Goal: Transaction & Acquisition: Register for event/course

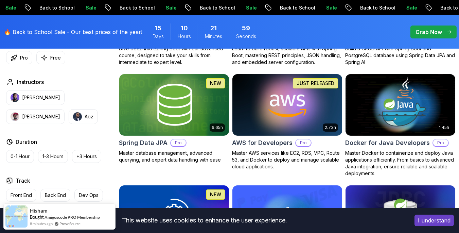
scroll to position [226, 0]
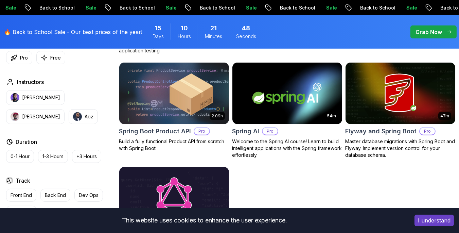
scroll to position [623, 0]
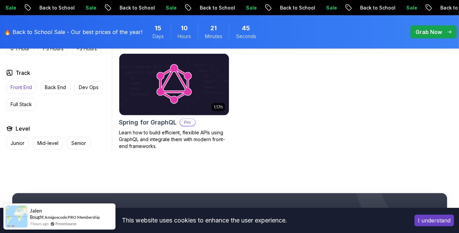
click at [26, 87] on p "Front End" at bounding box center [21, 87] width 21 height 7
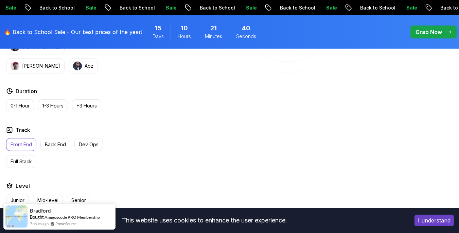
scroll to position [396, 0]
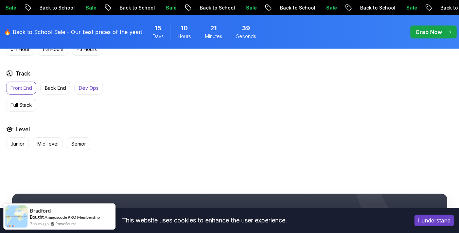
click at [77, 87] on button "Dev Ops" at bounding box center [88, 88] width 29 height 13
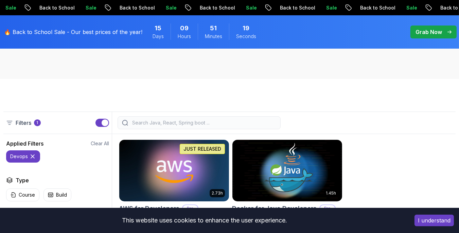
scroll to position [170, 0]
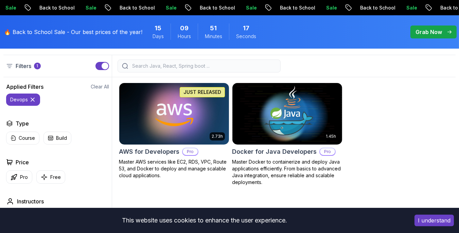
click at [33, 101] on icon at bounding box center [32, 99] width 3 height 3
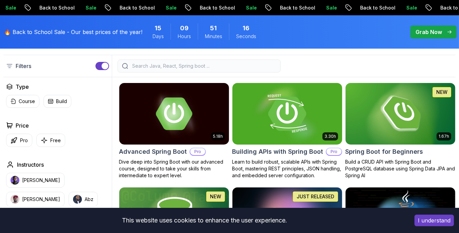
scroll to position [226, 0]
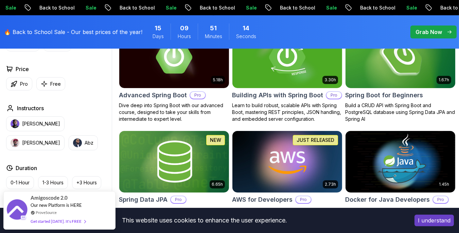
click at [409, 84] on img at bounding box center [400, 57] width 115 height 65
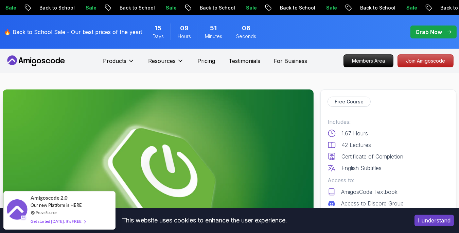
scroll to position [56, 0]
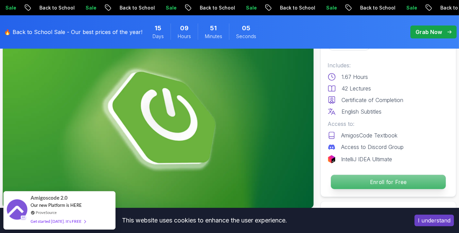
click at [346, 183] on p "Enroll for Free" at bounding box center [388, 182] width 115 height 14
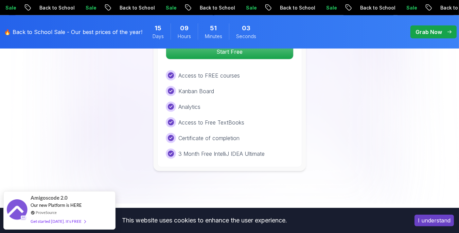
scroll to position [1396, 0]
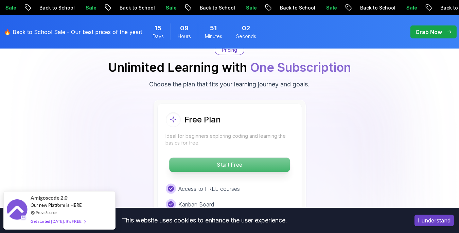
click at [245, 161] on p "Start Free" at bounding box center [229, 165] width 121 height 14
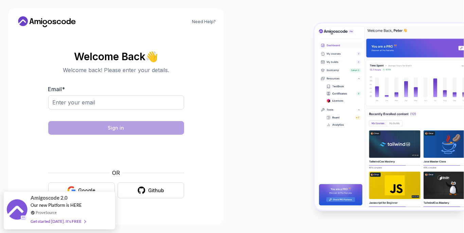
click at [158, 115] on div at bounding box center [116, 114] width 136 height 6
click at [168, 112] on div at bounding box center [116, 114] width 136 height 6
click at [163, 104] on input "Email *" at bounding box center [116, 102] width 136 height 14
type input "[EMAIL_ADDRESS][DOMAIN_NAME]"
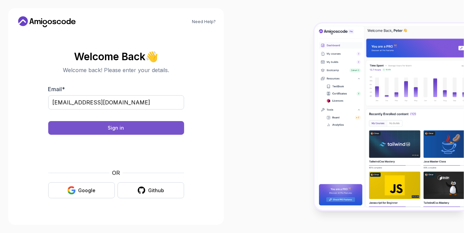
click at [131, 127] on button "Sign in" at bounding box center [116, 128] width 136 height 14
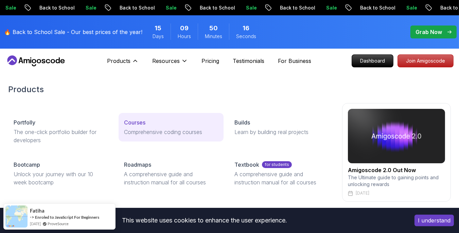
click at [142, 133] on p "Comprehensive coding courses" at bounding box center [171, 132] width 94 height 8
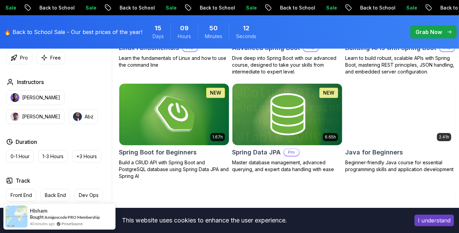
scroll to position [340, 0]
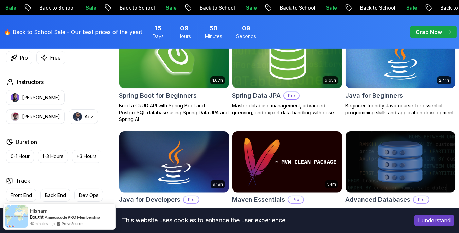
click at [165, 78] on img at bounding box center [173, 57] width 115 height 65
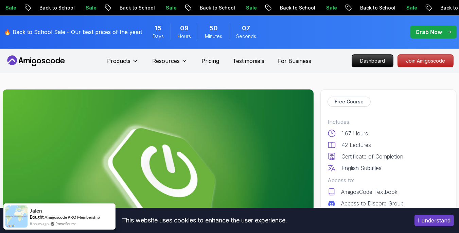
scroll to position [56, 0]
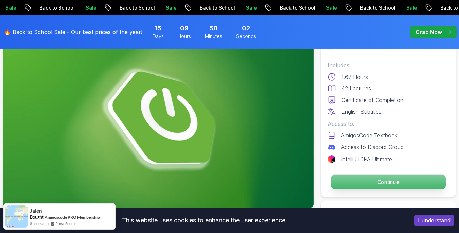
click at [381, 181] on p "Continue" at bounding box center [388, 182] width 115 height 14
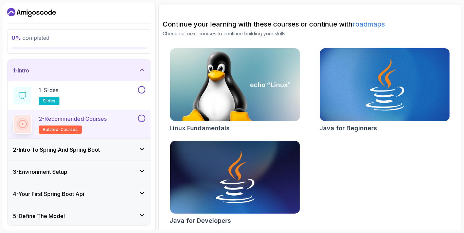
scroll to position [58, 0]
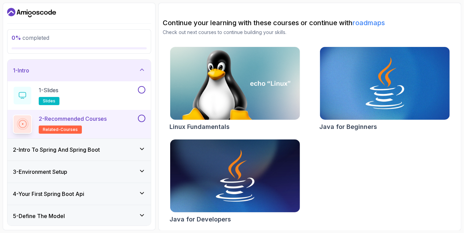
click at [96, 168] on div "3 - Environment Setup" at bounding box center [79, 171] width 132 height 8
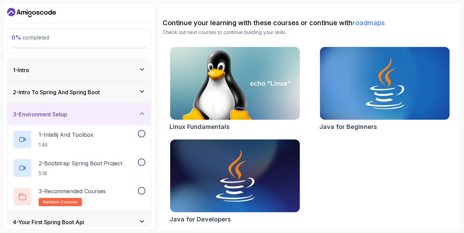
click at [110, 119] on div "3 - Environment Setup" at bounding box center [78, 114] width 143 height 22
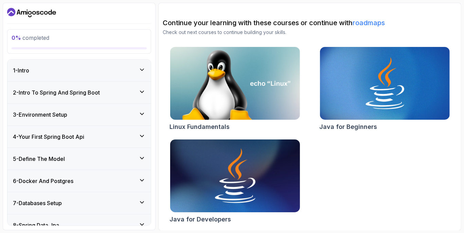
click at [243, 174] on img at bounding box center [235, 176] width 136 height 76
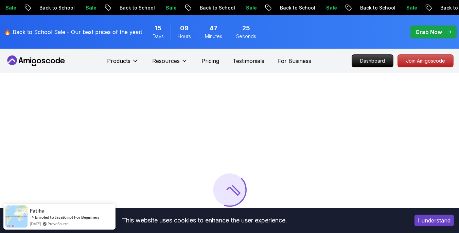
click at [424, 216] on button "I understand" at bounding box center [433, 220] width 39 height 12
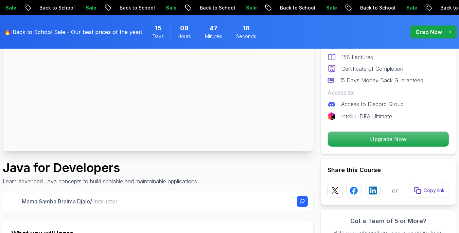
scroll to position [226, 0]
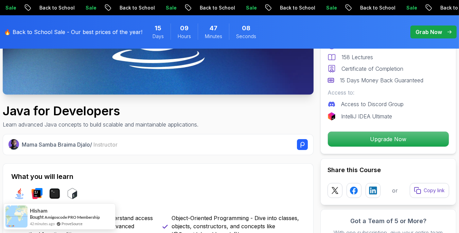
scroll to position [0, 0]
